Goal: Find specific page/section: Find specific page/section

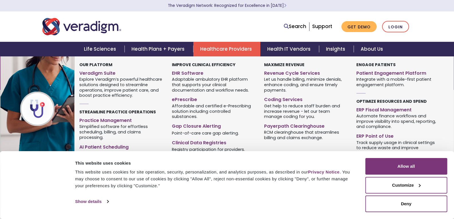
click at [221, 46] on link "Healthcare Providers" at bounding box center [226, 49] width 67 height 15
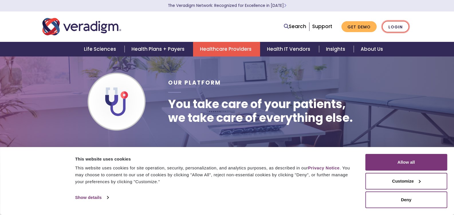
click at [391, 28] on link "Login" at bounding box center [395, 27] width 27 height 12
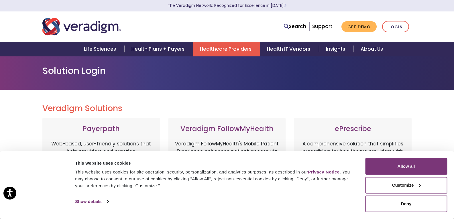
click at [221, 47] on link "Healthcare Providers" at bounding box center [226, 49] width 67 height 15
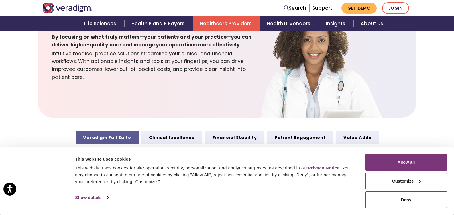
scroll to position [229, 0]
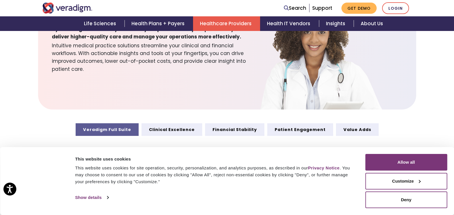
click at [124, 131] on link "Veradigm Full Suite" at bounding box center [107, 129] width 63 height 13
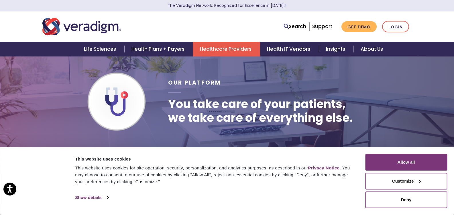
scroll to position [229, 0]
